Goal: Task Accomplishment & Management: Manage account settings

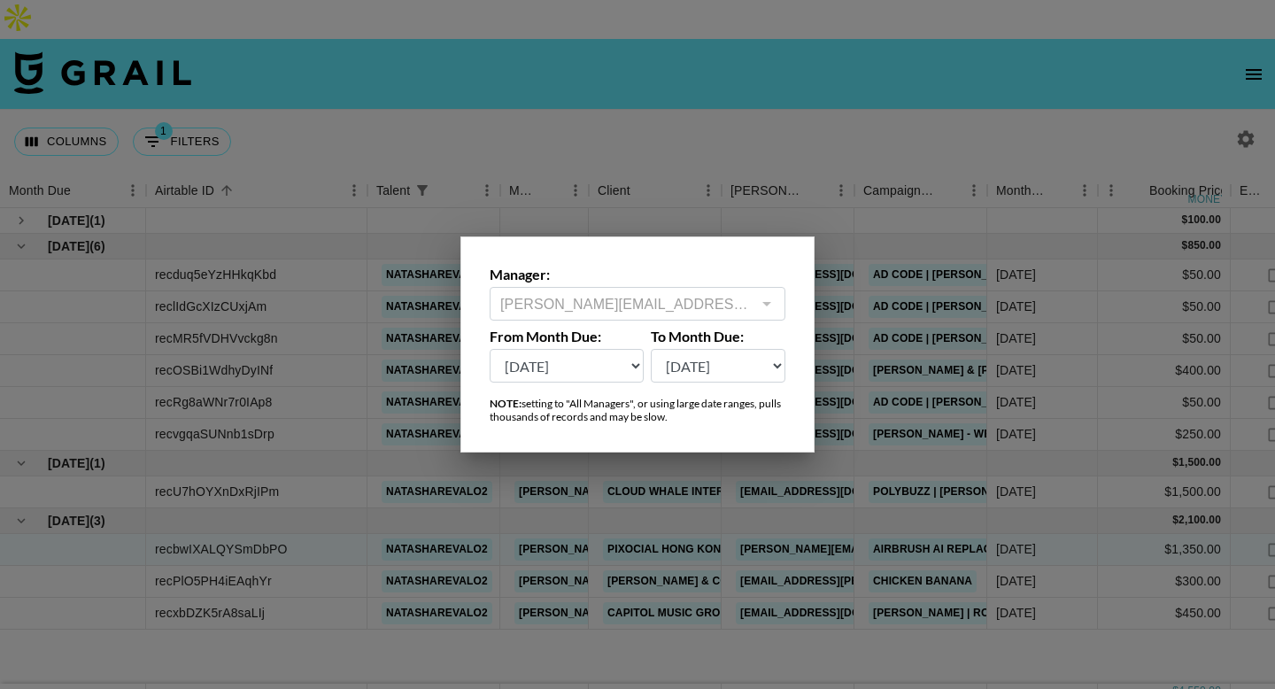
select select "[DATE]"
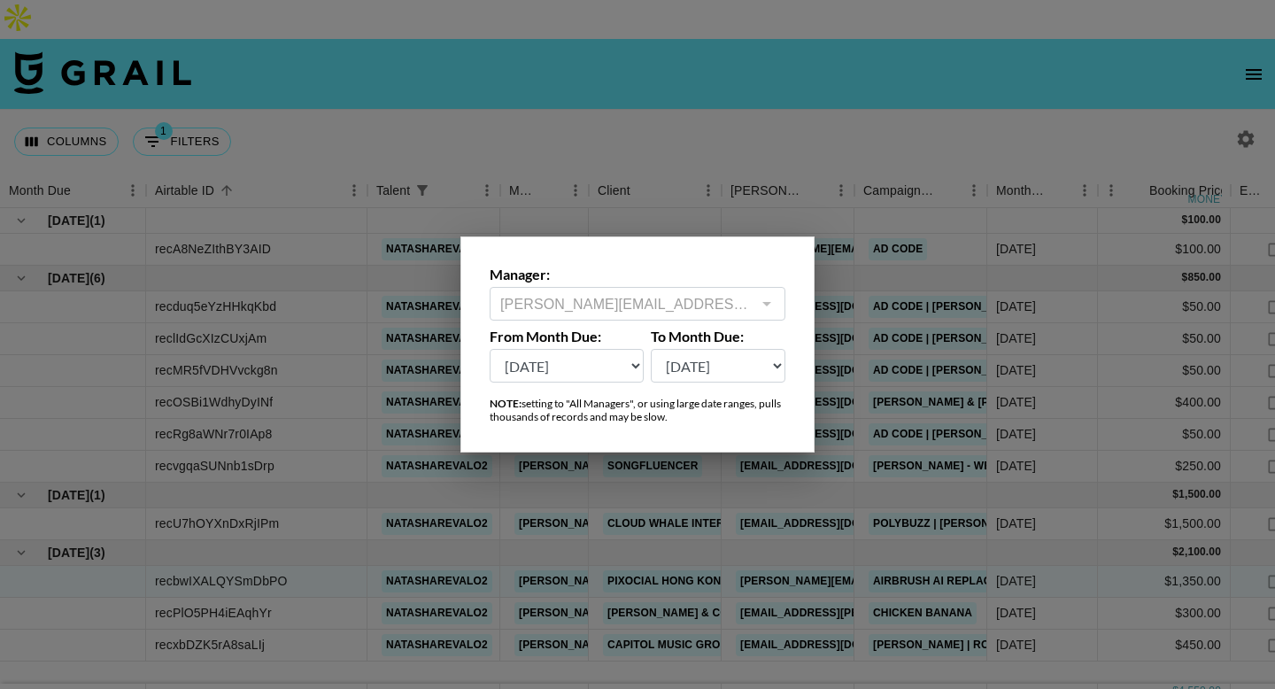
click at [490, 349] on select "[DATE] Aug '[DATE] Jun '[DATE] Apr '[DATE] Feb '[DATE] Dec '[DATE] Oct '[DATE] …" at bounding box center [567, 366] width 154 height 34
click at [235, 115] on div at bounding box center [637, 344] width 1275 height 689
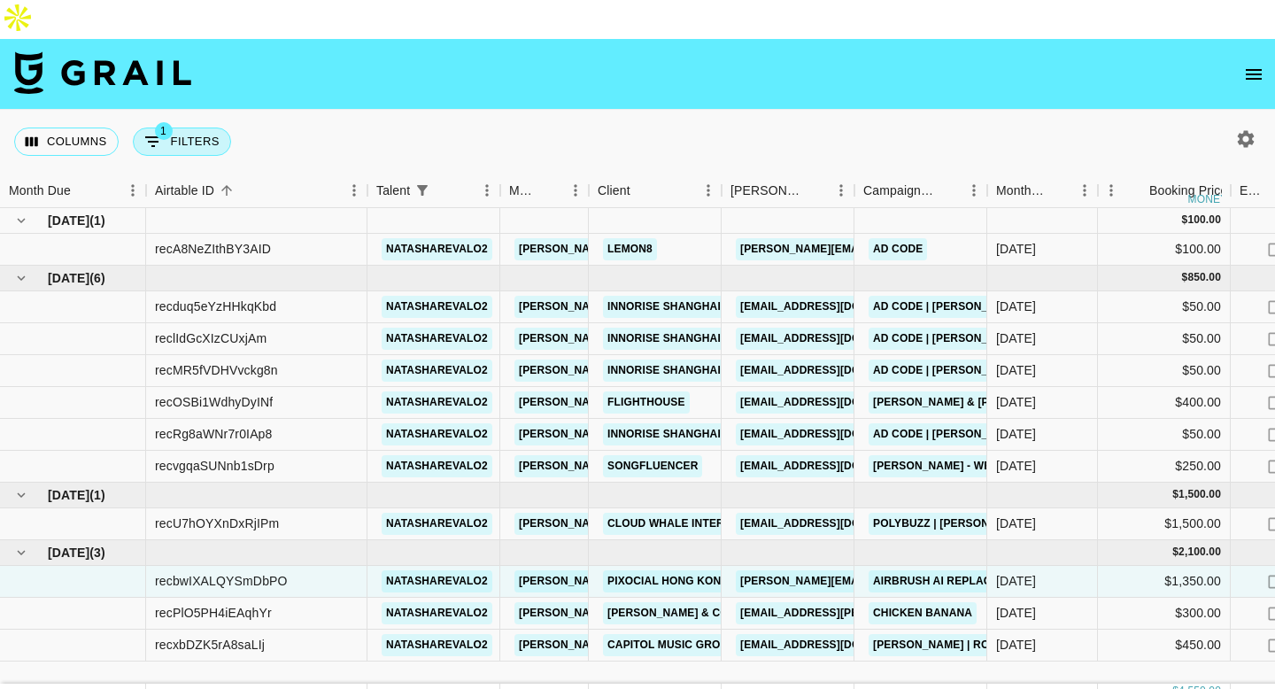
click at [198, 127] on button "1 Filters" at bounding box center [182, 141] width 98 height 28
select select "talentName"
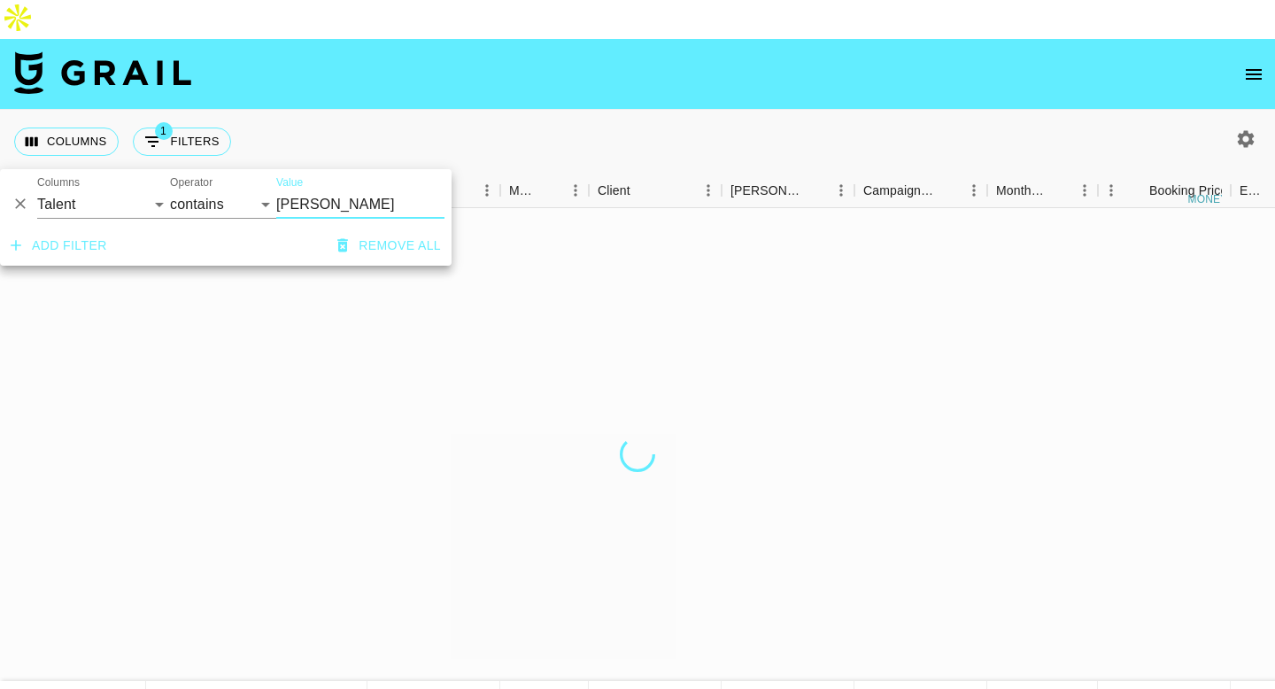
click at [18, 203] on icon "Delete" at bounding box center [21, 204] width 18 height 18
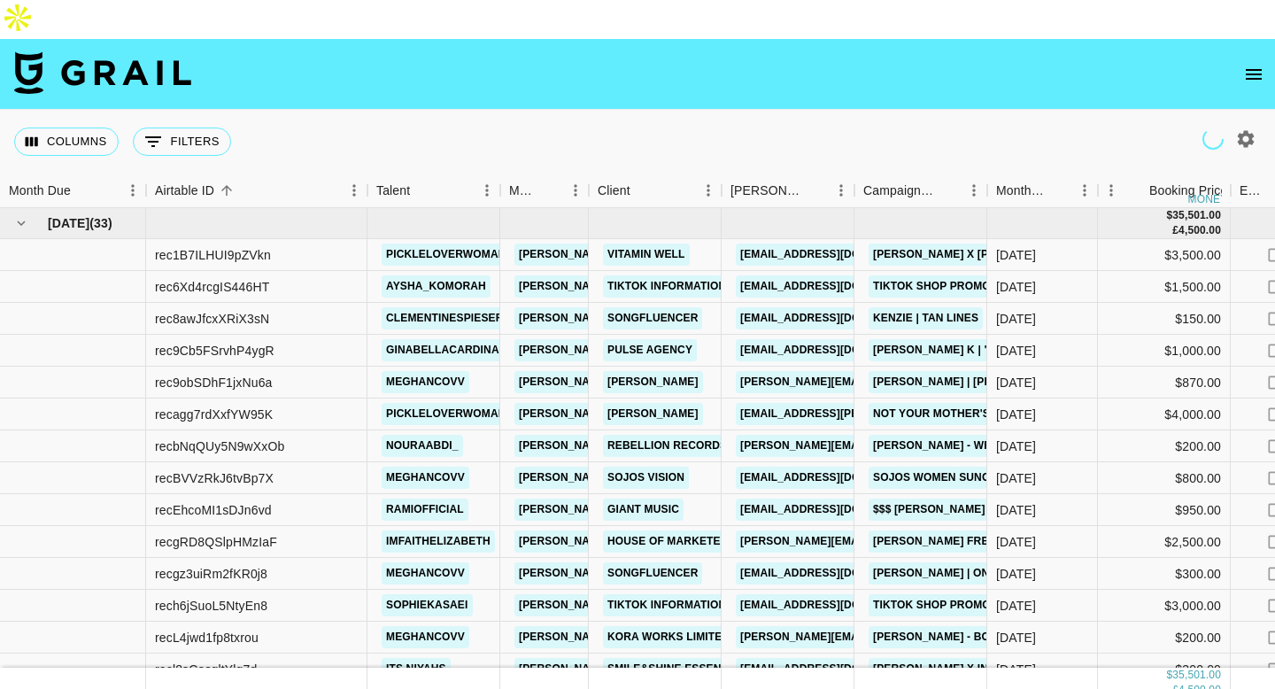
click at [381, 110] on div "Columns 0 Filters + Booking" at bounding box center [637, 142] width 1275 height 64
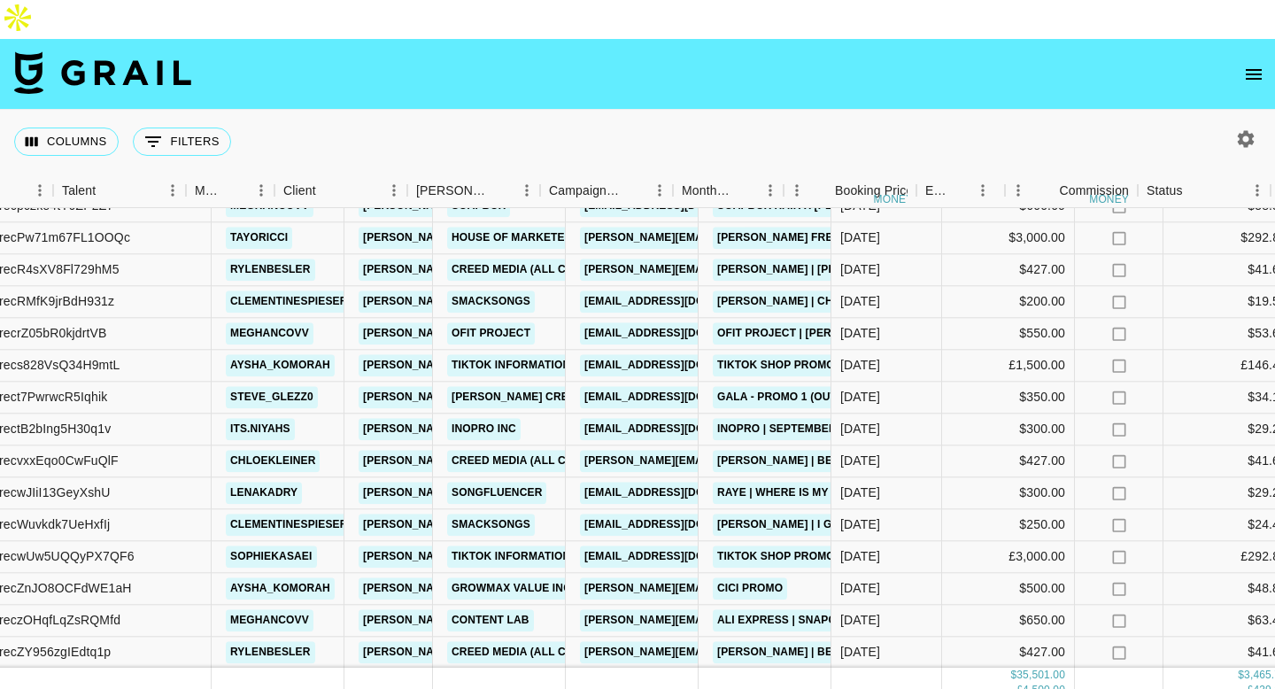
scroll to position [622, 564]
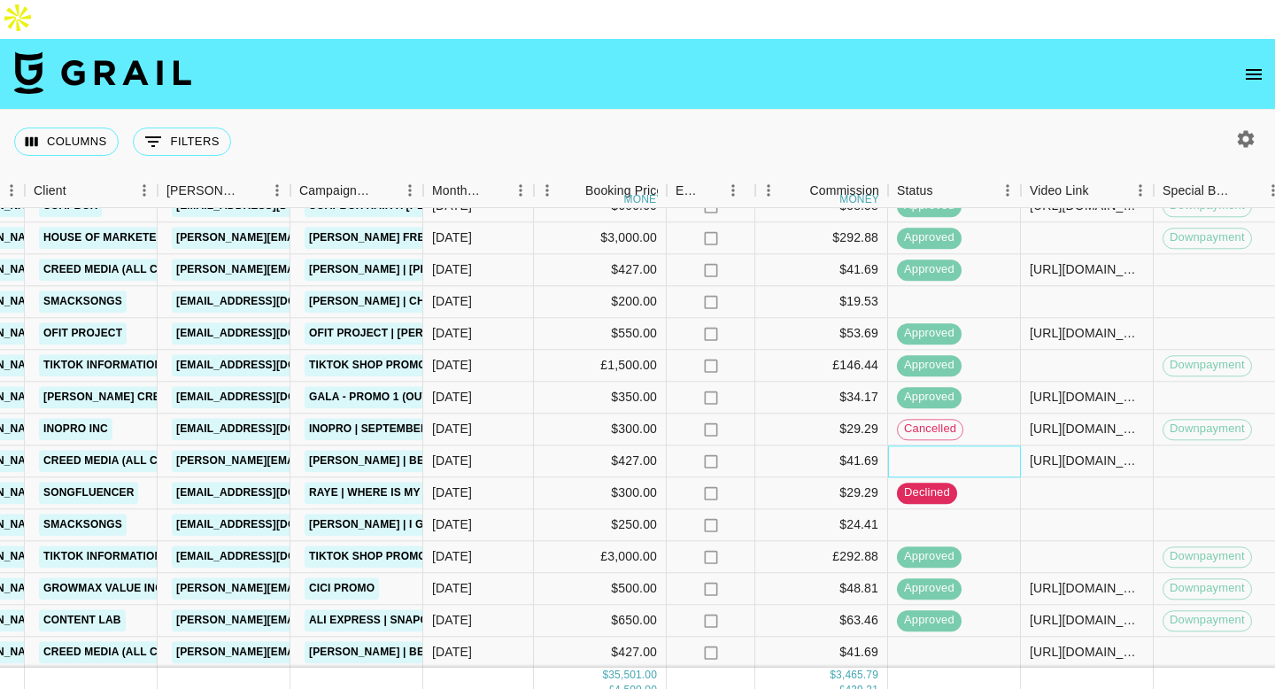
click at [939, 445] on div at bounding box center [954, 461] width 133 height 32
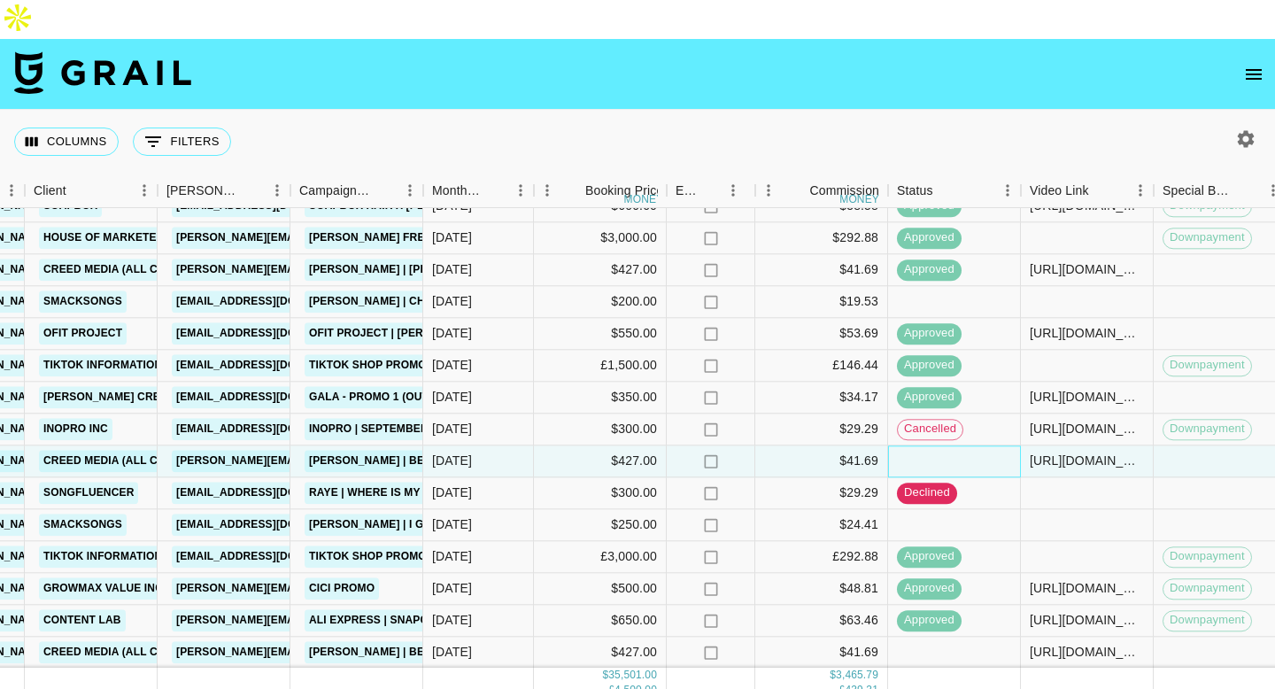
click at [939, 445] on div at bounding box center [954, 461] width 133 height 32
click at [937, 445] on div at bounding box center [954, 461] width 133 height 32
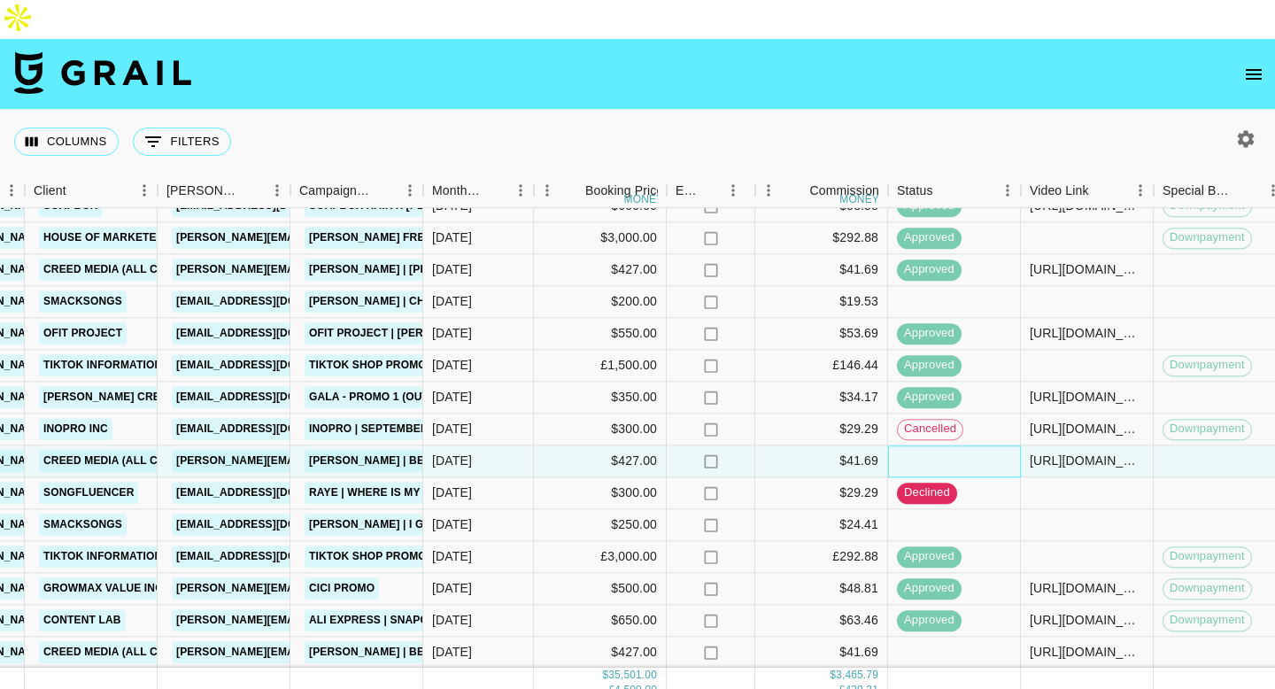
click at [937, 445] on div at bounding box center [954, 461] width 133 height 32
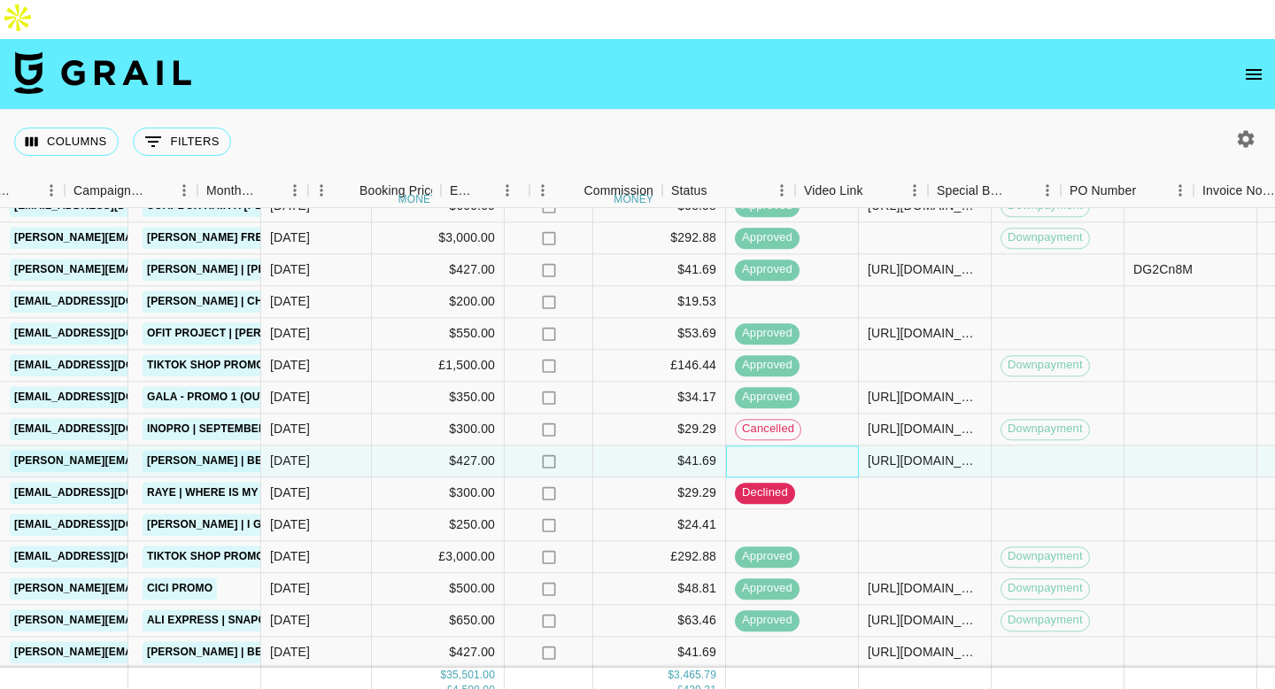
scroll to position [622, 808]
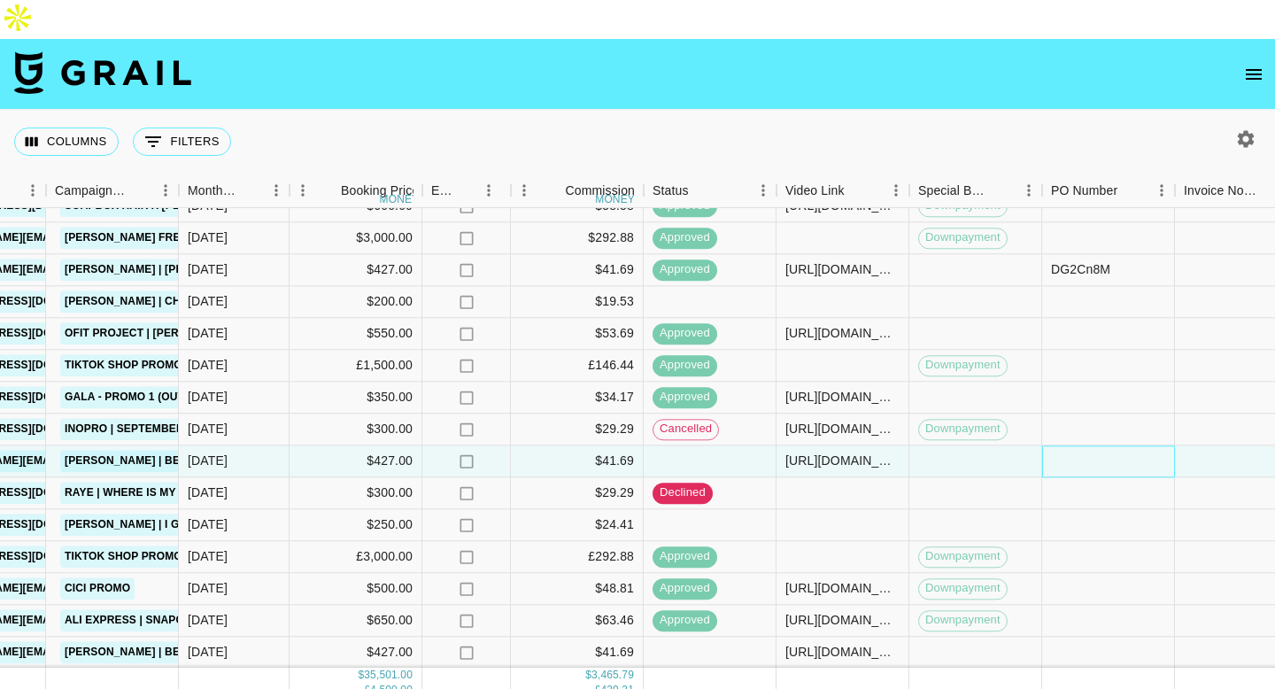
click at [1073, 445] on div at bounding box center [1108, 461] width 133 height 32
click at [1074, 445] on div at bounding box center [1108, 461] width 133 height 32
click at [1079, 454] on input "text" at bounding box center [1108, 461] width 130 height 14
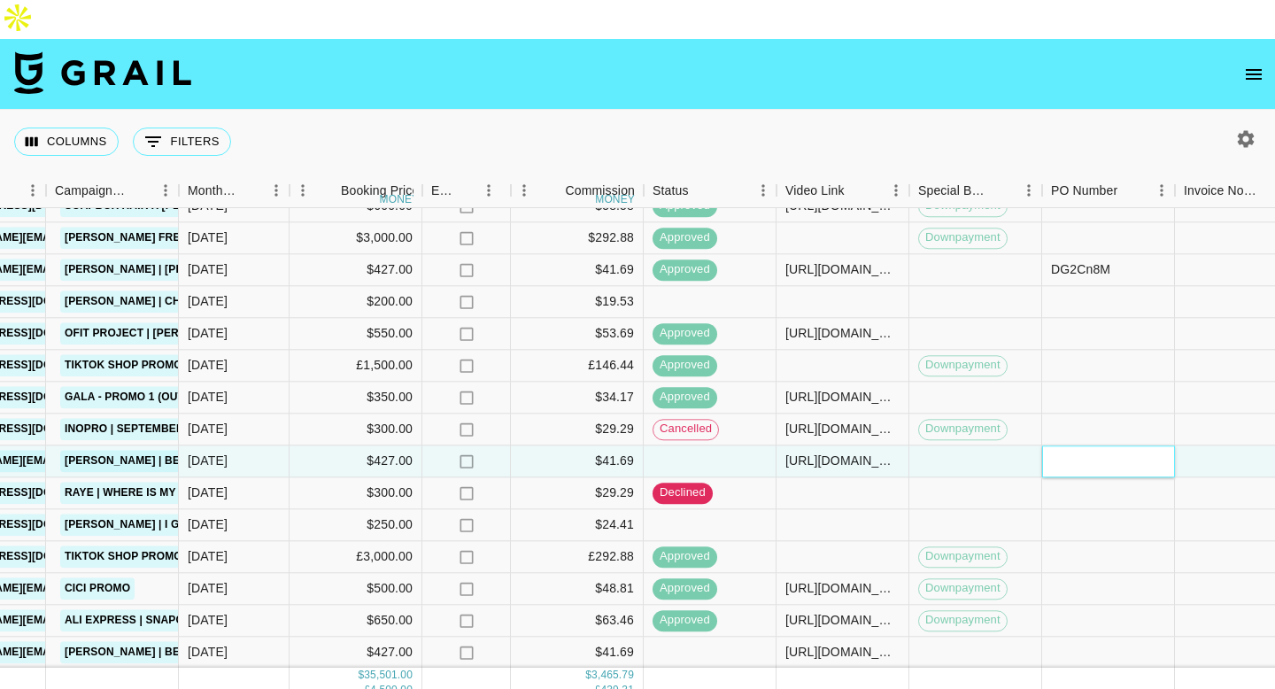
click at [1079, 454] on input "text" at bounding box center [1108, 461] width 130 height 14
paste input "VBkLJHo"
type input "VBkLJHo"
click at [1085, 477] on div at bounding box center [1108, 493] width 133 height 32
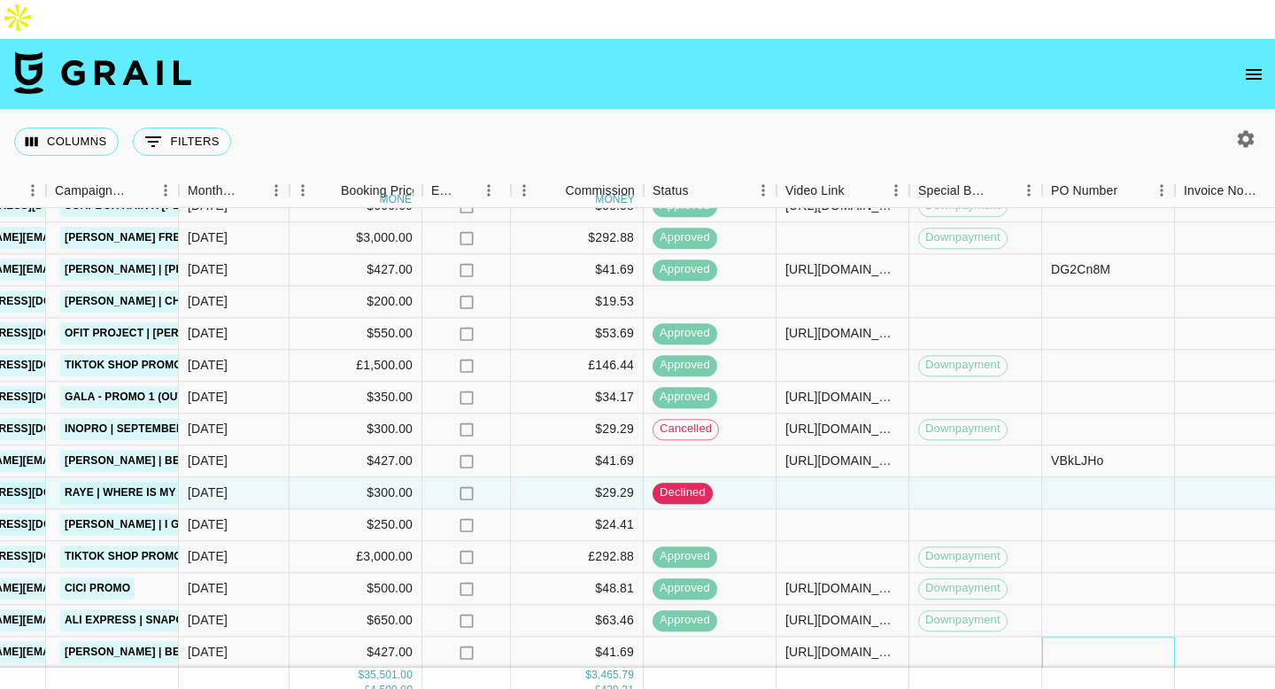
click at [1079, 637] on div at bounding box center [1108, 653] width 133 height 32
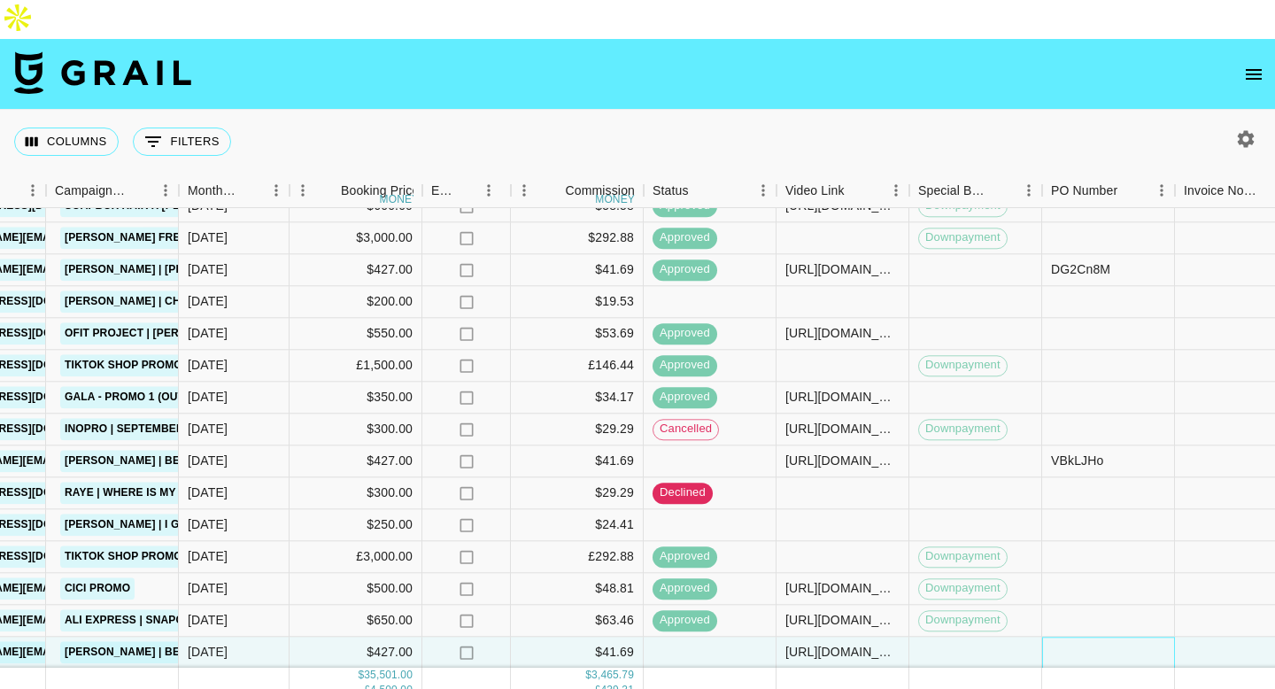
click at [1086, 637] on div at bounding box center [1108, 653] width 133 height 32
type input "nvcY-Qs"
click at [1204, 445] on div at bounding box center [1241, 461] width 133 height 32
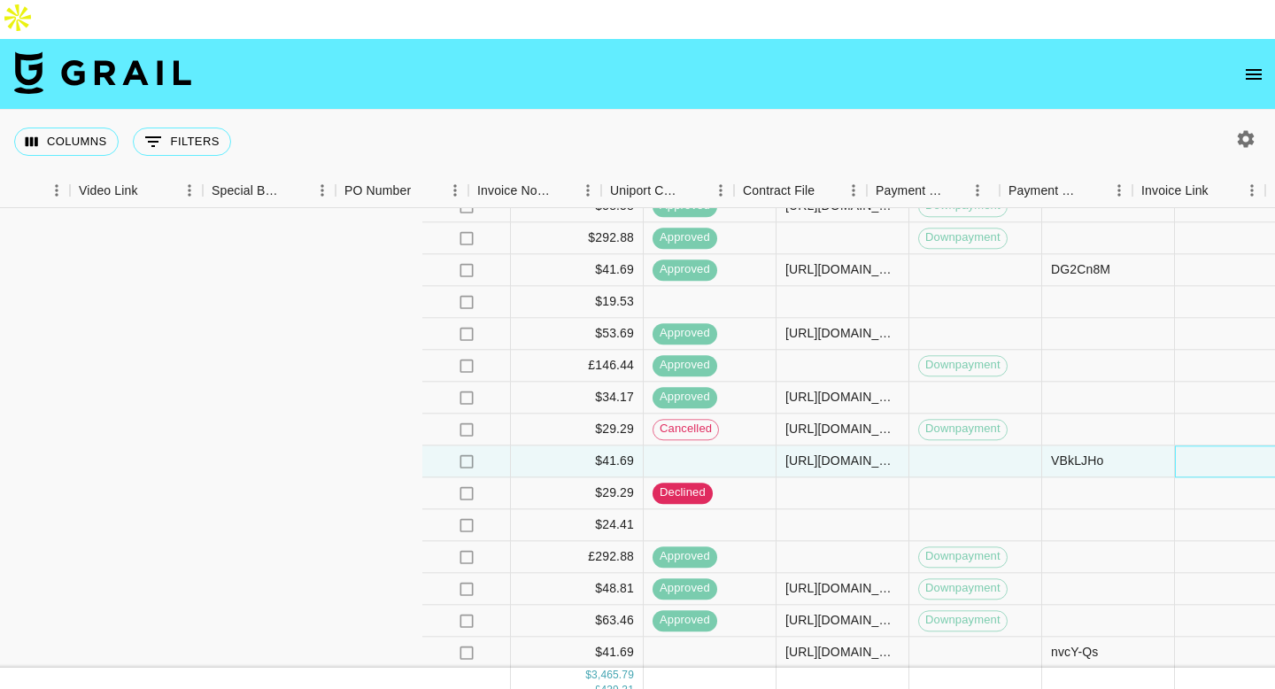
scroll to position [622, 1576]
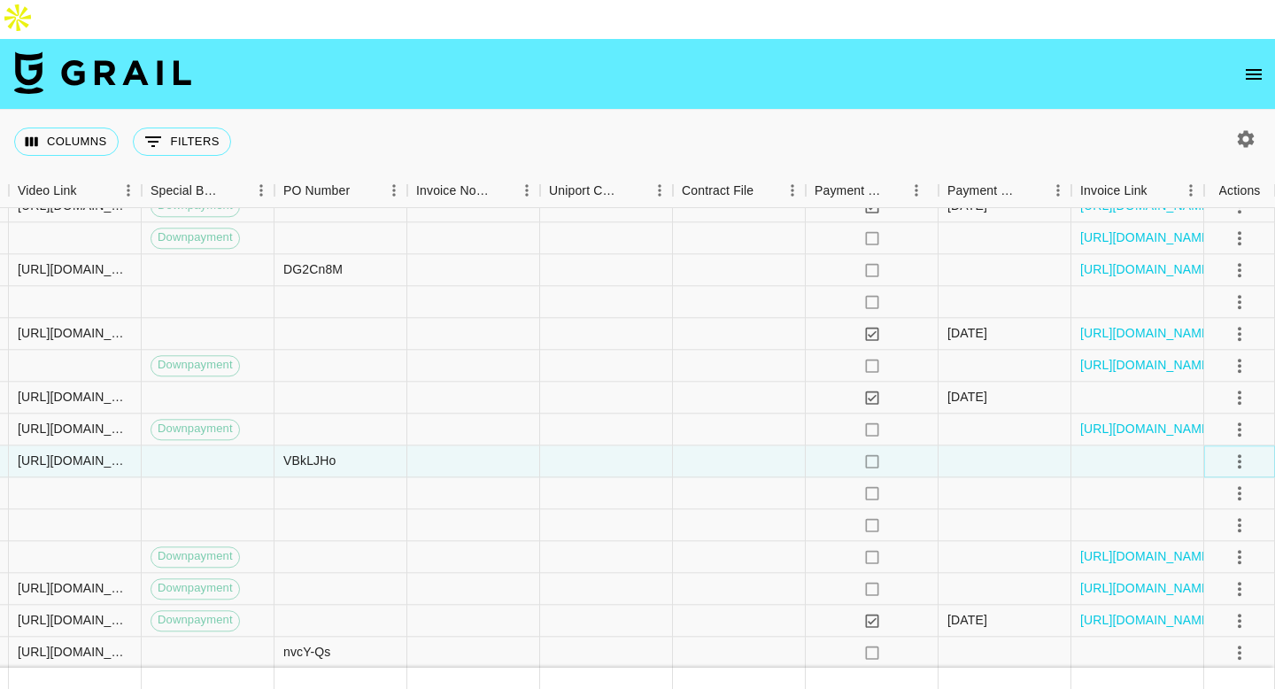
click at [1246, 451] on icon "select merge strategy" at bounding box center [1239, 461] width 21 height 21
click at [1201, 587] on div "Approve" at bounding box center [1201, 587] width 54 height 21
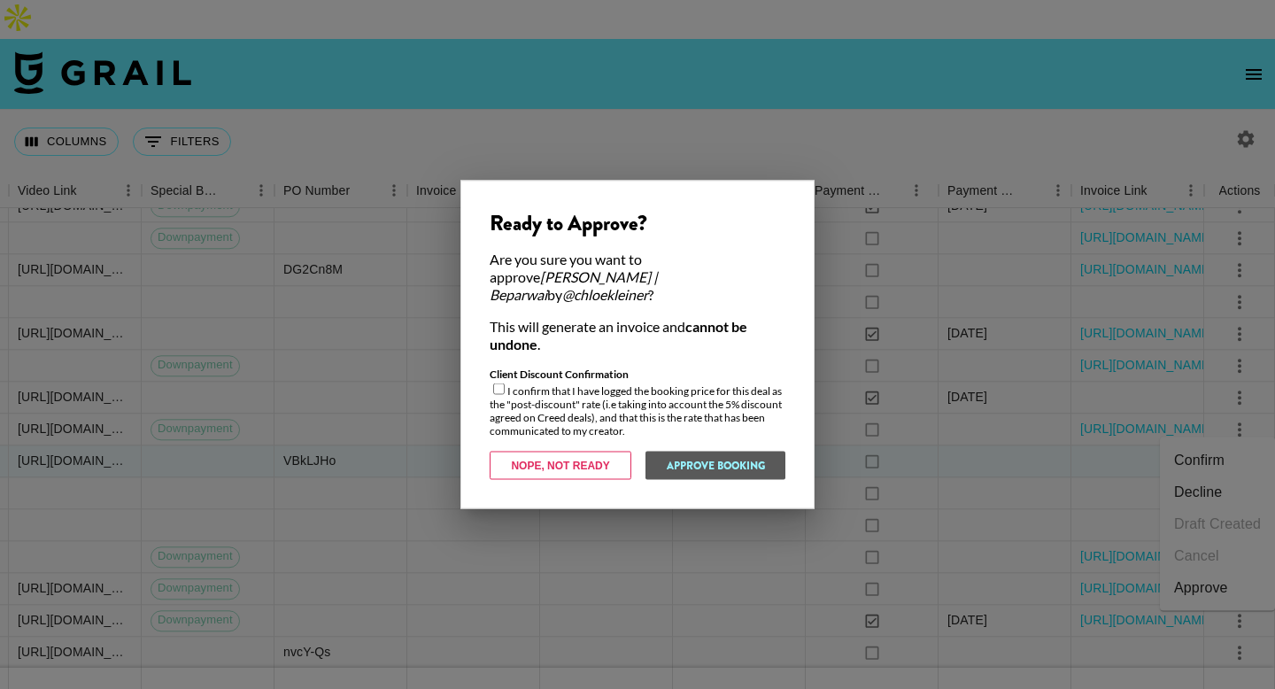
click at [498, 383] on input "checkbox" at bounding box center [499, 389] width 12 height 12
checkbox input "true"
click at [738, 455] on button "Approve Booking" at bounding box center [715, 466] width 141 height 28
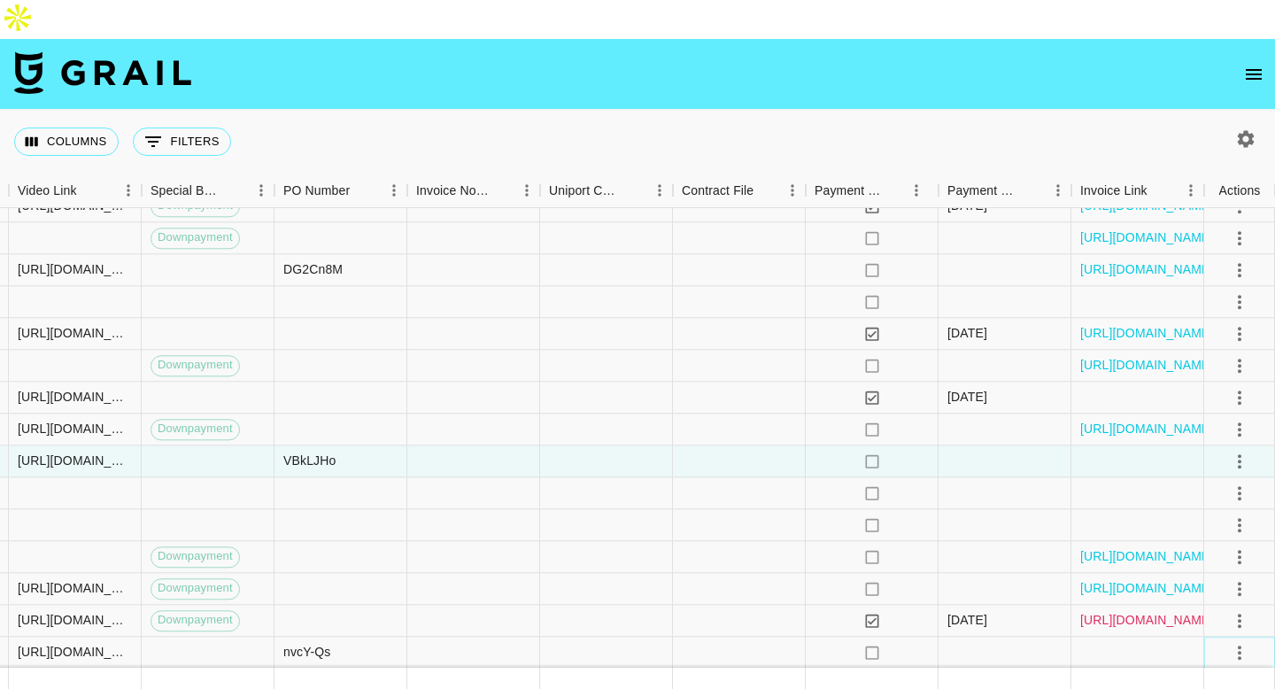
click at [1238, 642] on icon "select merge strategy" at bounding box center [1239, 652] width 21 height 21
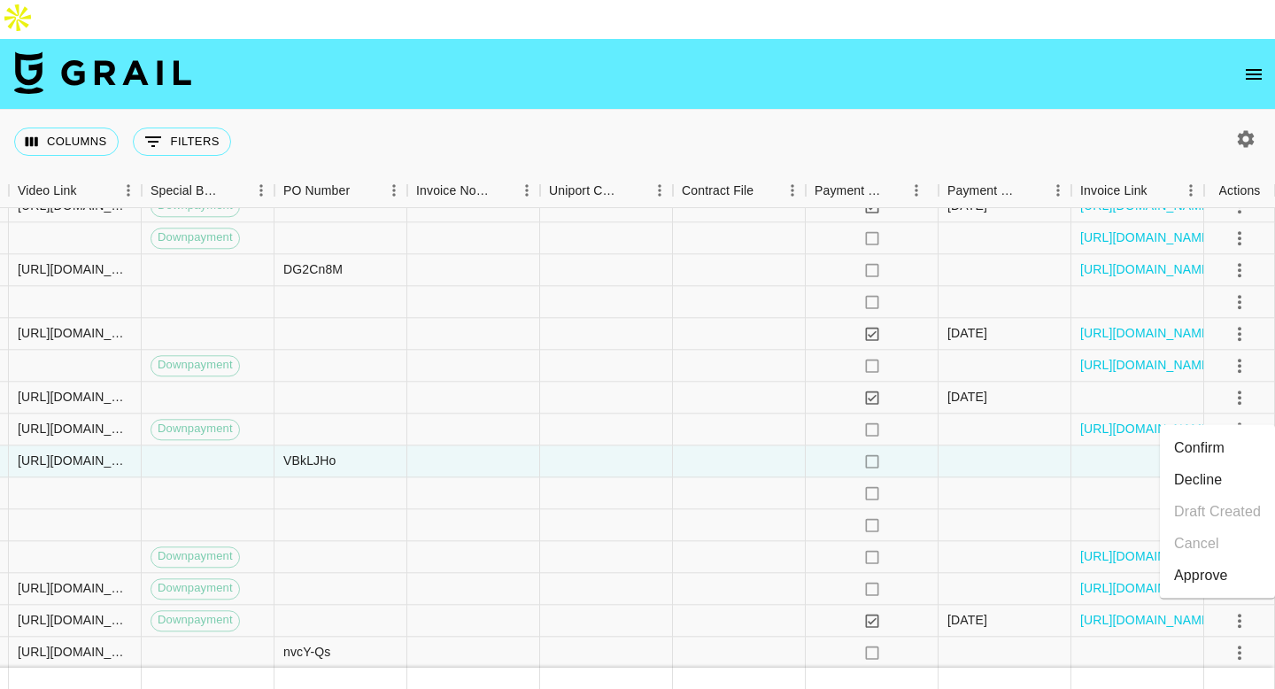
click at [1178, 578] on li "Approve" at bounding box center [1217, 576] width 115 height 32
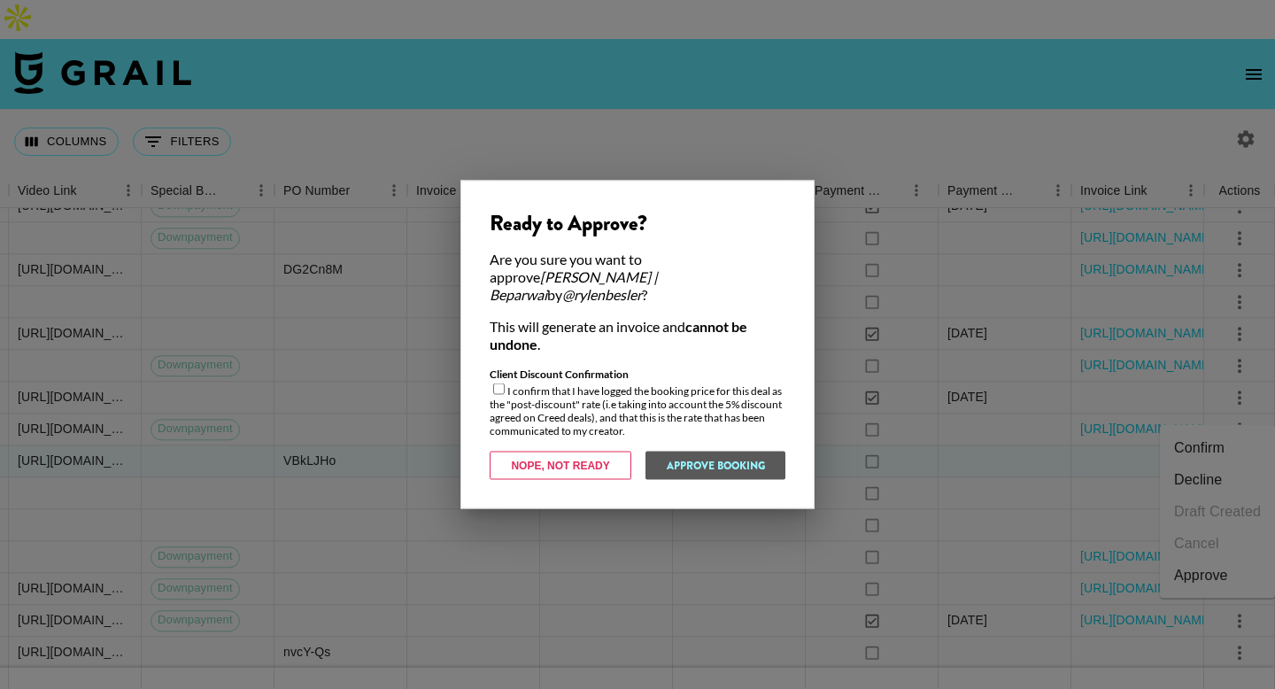
click at [498, 383] on input "checkbox" at bounding box center [499, 389] width 12 height 12
checkbox input "true"
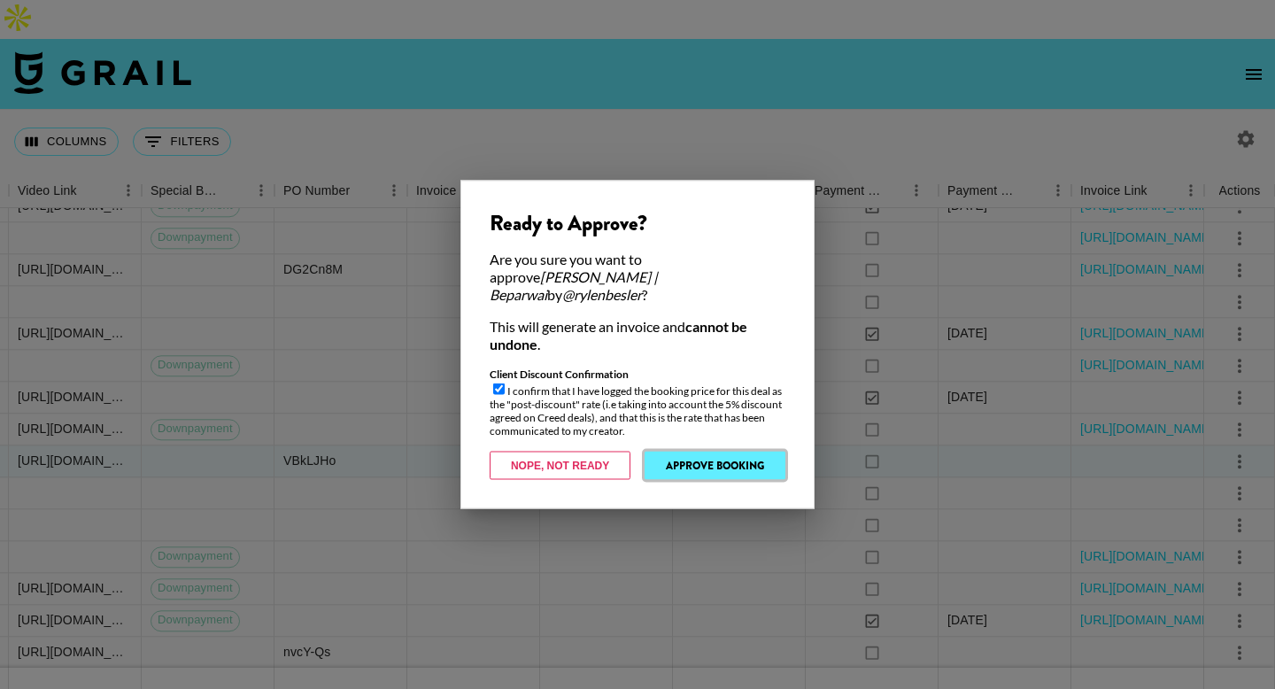
click at [740, 460] on button "Approve Booking" at bounding box center [715, 466] width 141 height 28
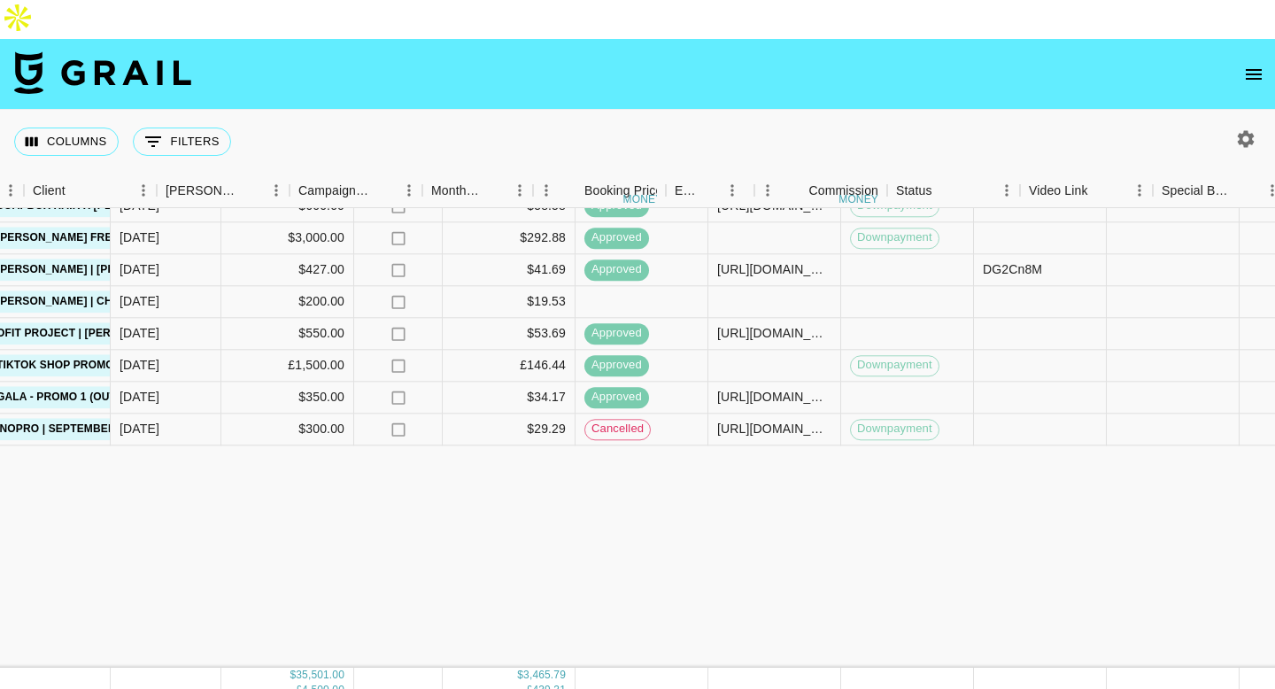
scroll to position [0, 565]
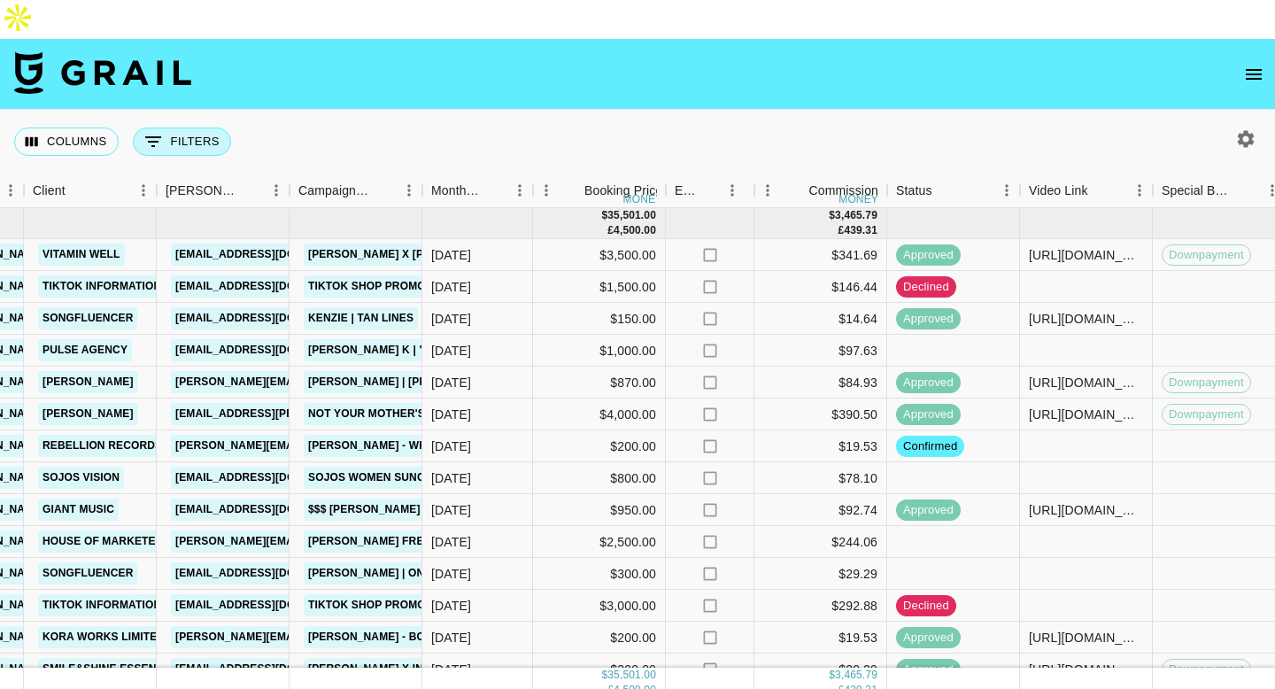
click at [175, 127] on button "0 Filters" at bounding box center [182, 141] width 98 height 28
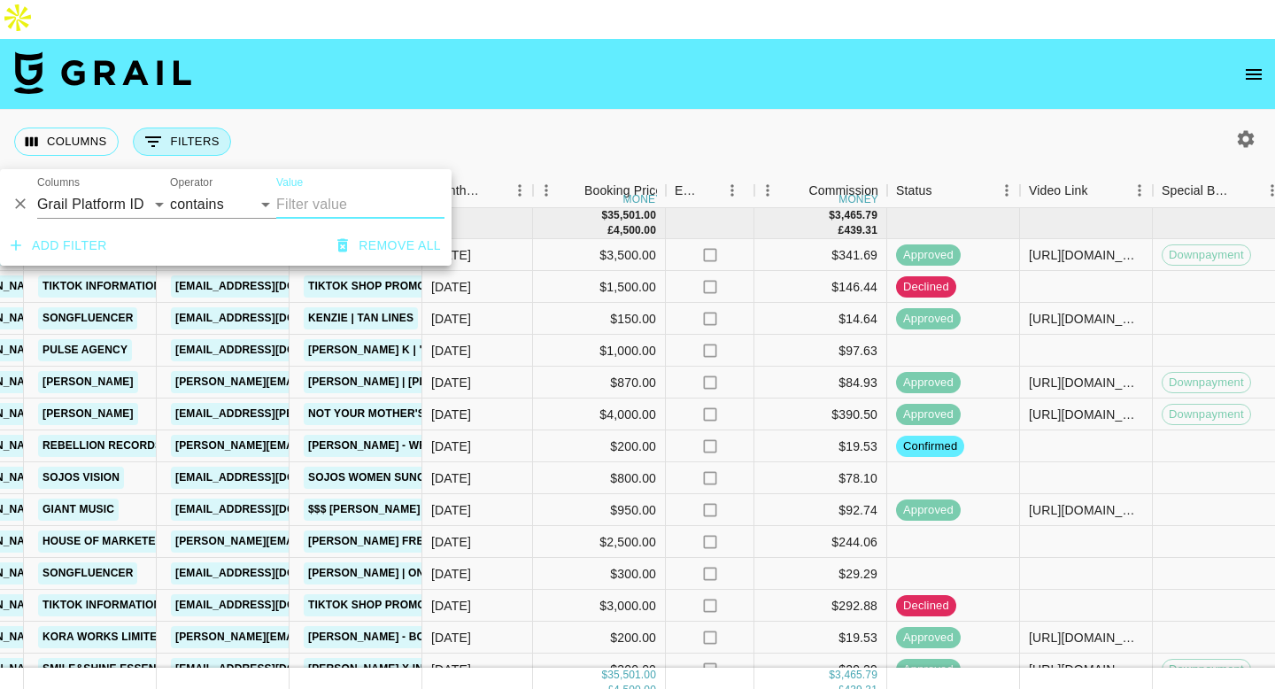
click at [175, 127] on button "0 Filters" at bounding box center [182, 141] width 98 height 28
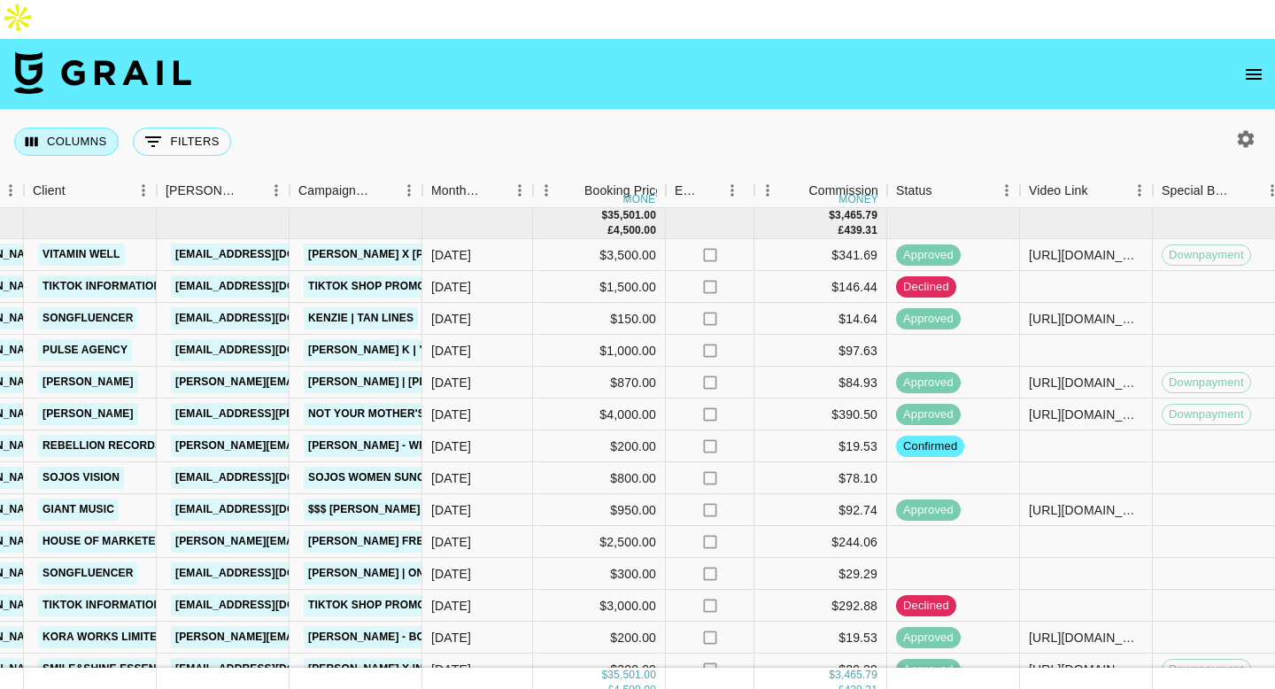
click at [80, 127] on button "Columns" at bounding box center [66, 141] width 104 height 28
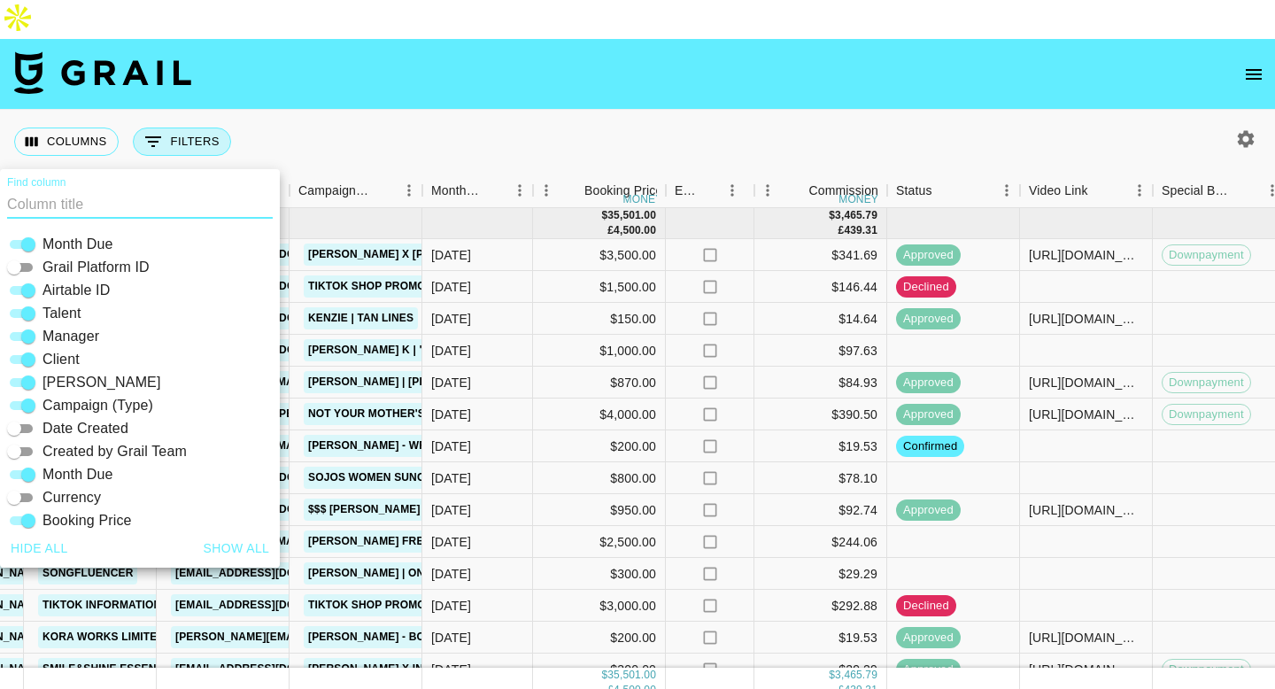
click at [177, 127] on button "0 Filters" at bounding box center [182, 141] width 98 height 28
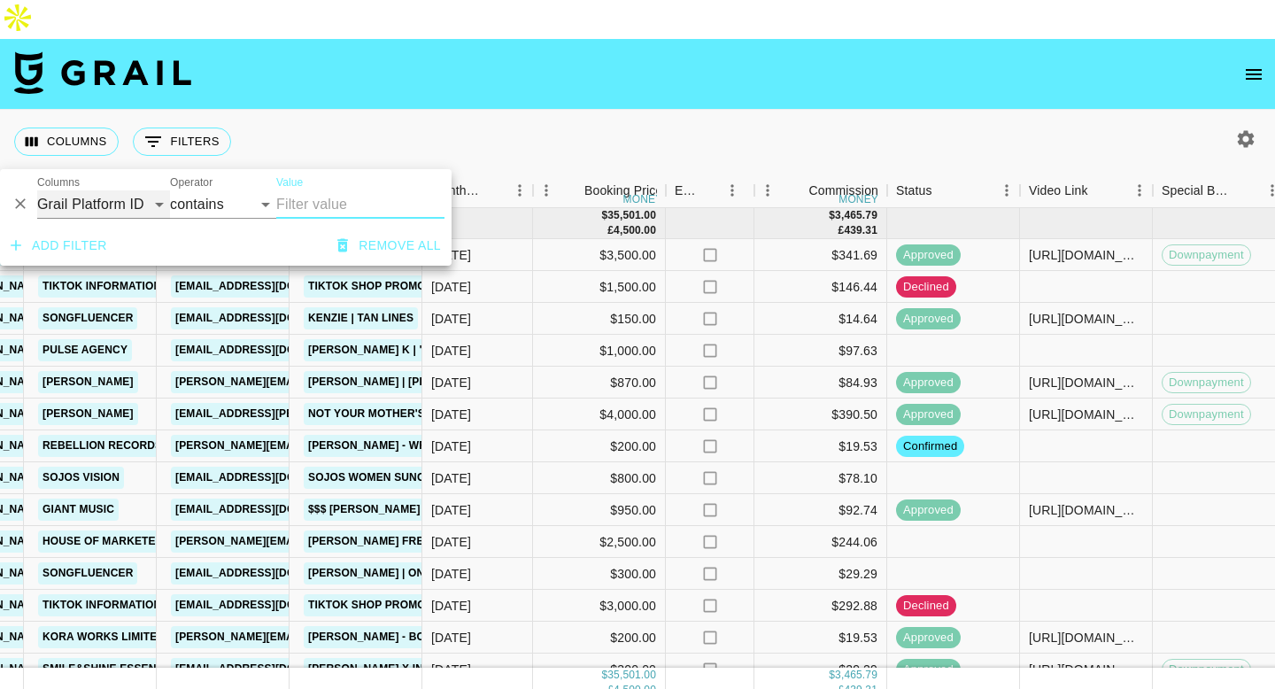
click at [106, 197] on select "Grail Platform ID Airtable ID Talent Manager Client [PERSON_NAME] Campaign (Typ…" at bounding box center [103, 204] width 133 height 28
click at [209, 209] on select "contains equals starts with ends with is empty is not empty is any of" at bounding box center [223, 204] width 106 height 28
click at [93, 201] on select "Grail Platform ID Airtable ID Talent Manager Client [PERSON_NAME] Campaign (Typ…" at bounding box center [103, 204] width 133 height 28
select select "status"
click at [37, 190] on select "Grail Platform ID Airtable ID Talent Manager Client [PERSON_NAME] Campaign (Typ…" at bounding box center [103, 204] width 133 height 28
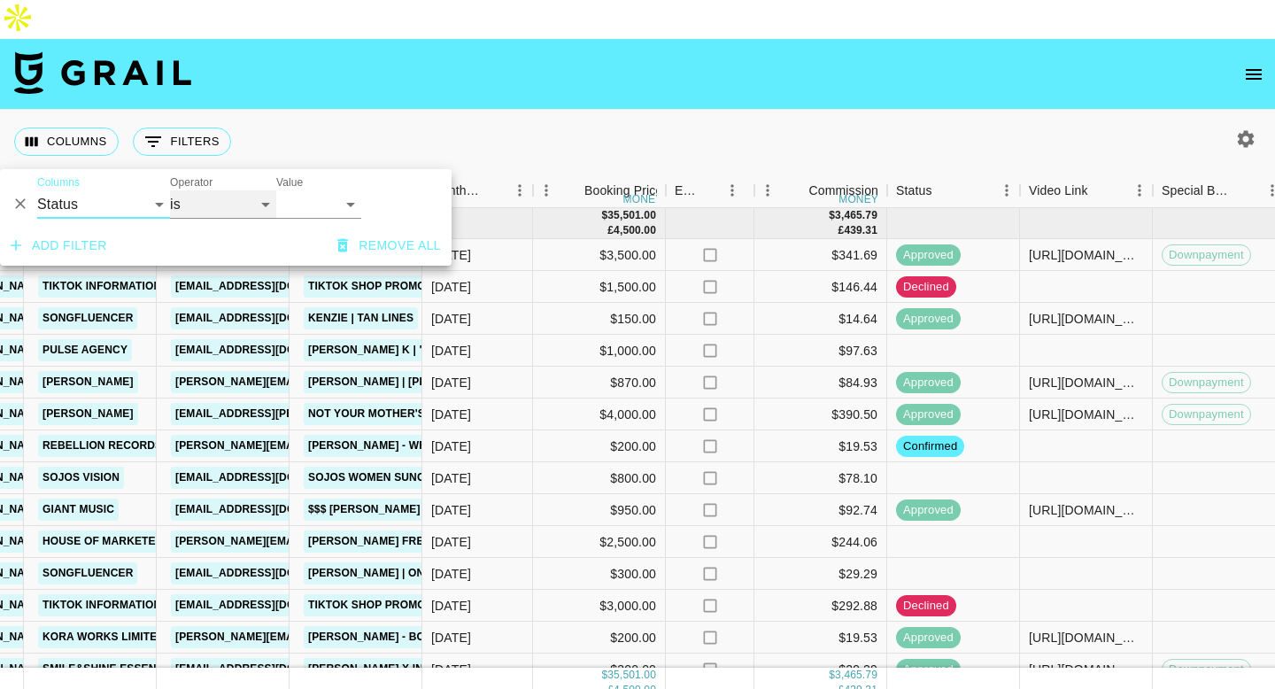
click at [218, 203] on select "is is not is any of is not any of" at bounding box center [223, 204] width 106 height 28
select select "not"
click at [170, 190] on select "is is not is any of is not any of" at bounding box center [223, 204] width 106 height 28
click at [300, 209] on select "confirmed declined draft posted approved cancelled badDebt" at bounding box center [318, 204] width 85 height 28
select select "declined"
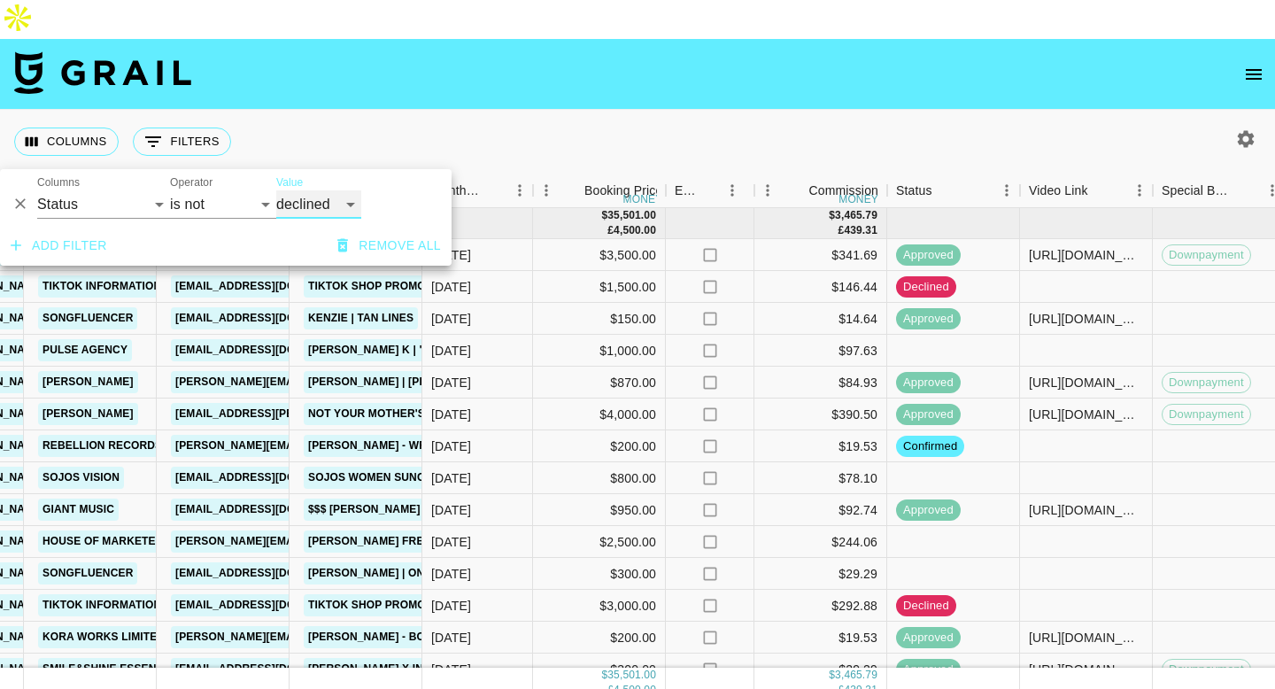
click at [276, 190] on select "confirmed declined draft posted approved cancelled badDebt" at bounding box center [318, 204] width 85 height 28
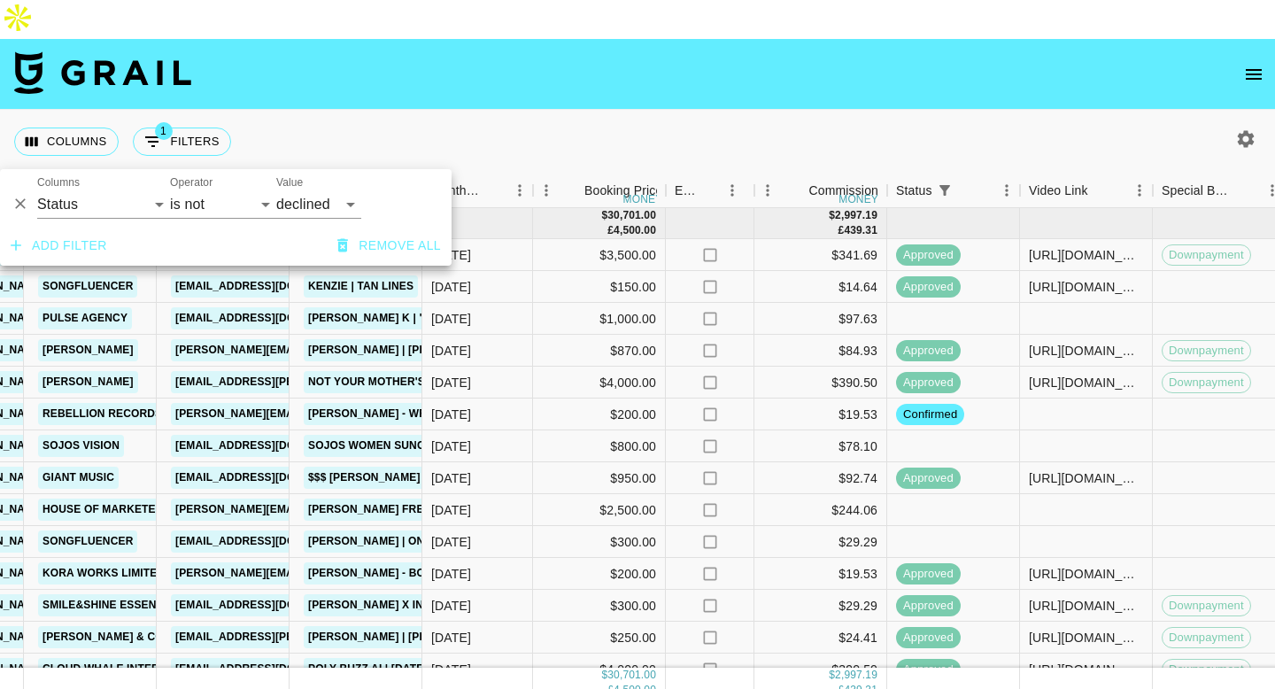
click at [712, 110] on div "Columns 1 Filters + Booking" at bounding box center [637, 142] width 1275 height 64
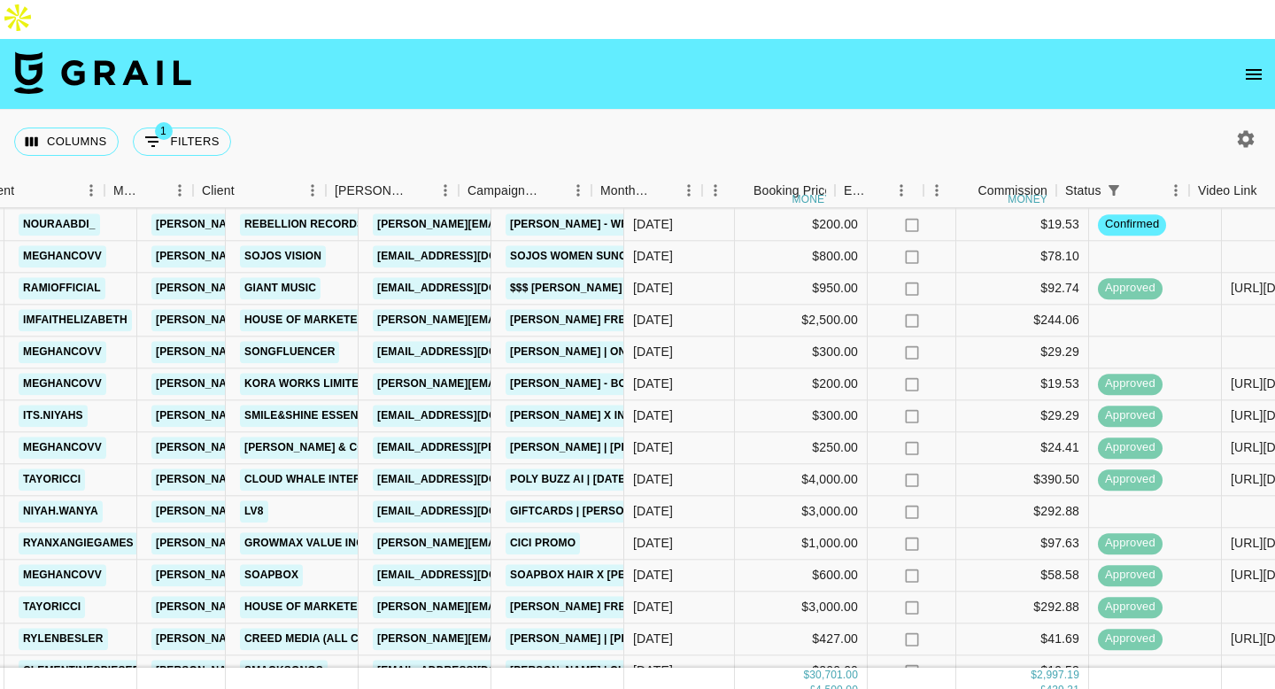
scroll to position [189, 292]
